Goal: Navigation & Orientation: Find specific page/section

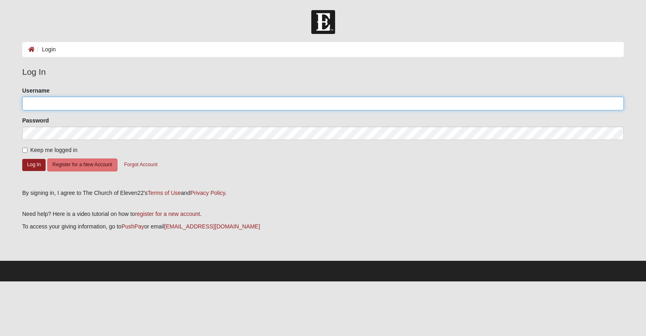
click at [47, 103] on input "Username" at bounding box center [323, 103] width 602 height 14
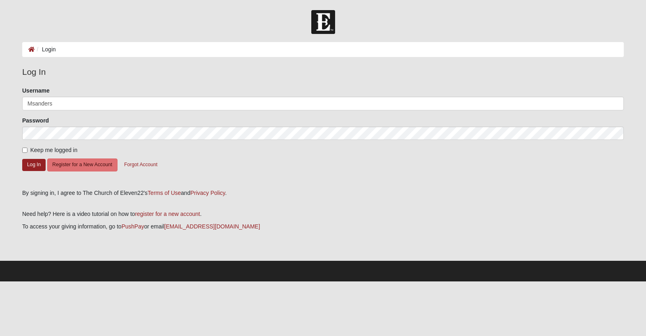
click at [640, 19] on div at bounding box center [323, 22] width 646 height 24
click at [22, 110] on div at bounding box center [22, 110] width 0 height 0
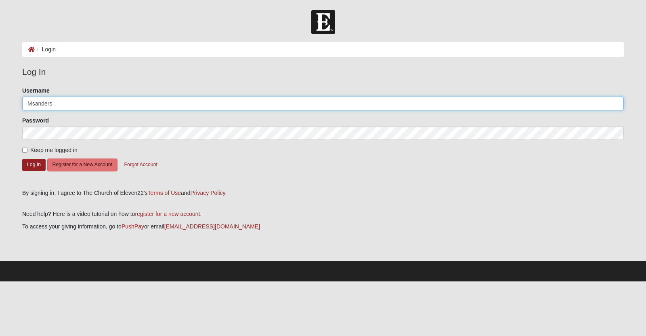
type input "[PERSON_NAME][EMAIL_ADDRESS][DOMAIN_NAME]"
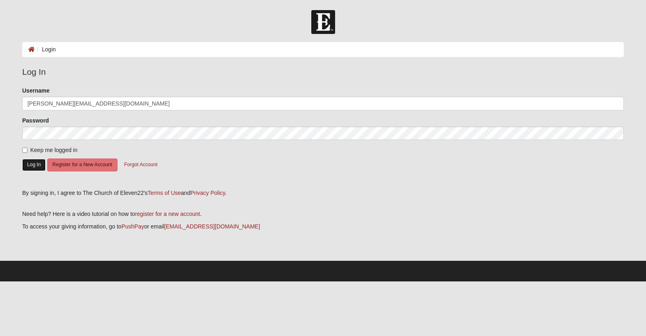
click at [35, 170] on button "Log In" at bounding box center [33, 165] width 23 height 12
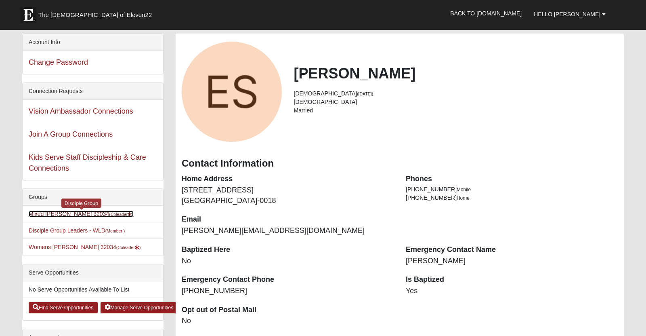
click at [65, 217] on link "Mixed [PERSON_NAME] 32034 (Coleader )" at bounding box center [81, 213] width 105 height 6
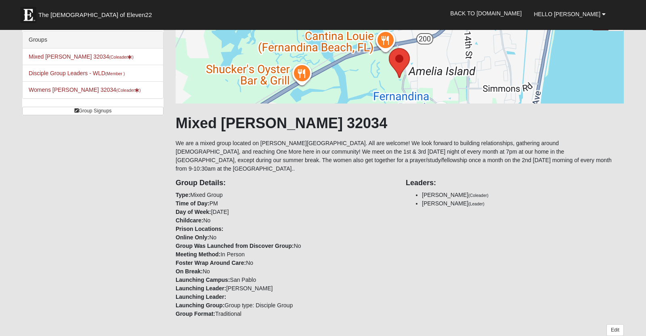
scroll to position [44, 0]
